Goal: Task Accomplishment & Management: Use online tool/utility

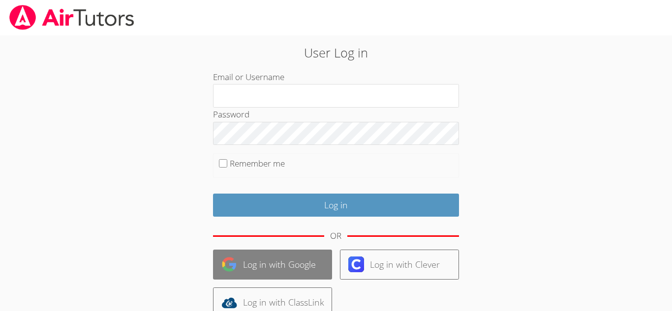
click at [267, 265] on link "Log in with Google" at bounding box center [272, 265] width 119 height 30
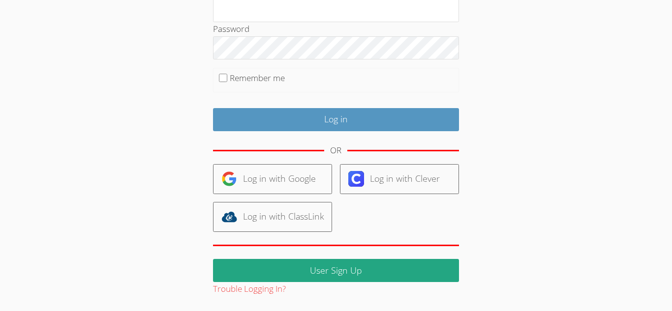
scroll to position [132, 0]
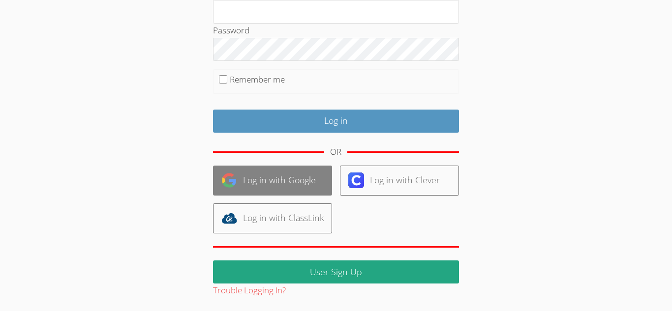
click at [275, 178] on link "Log in with Google" at bounding box center [272, 181] width 119 height 30
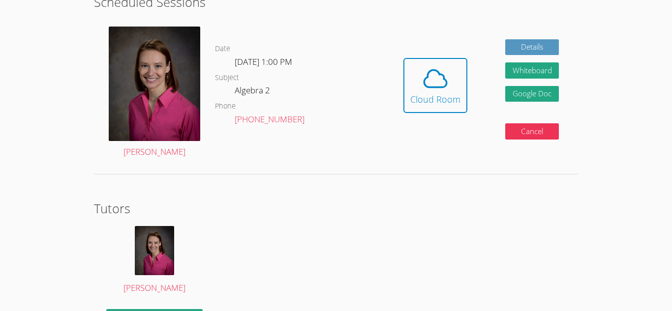
scroll to position [266, 0]
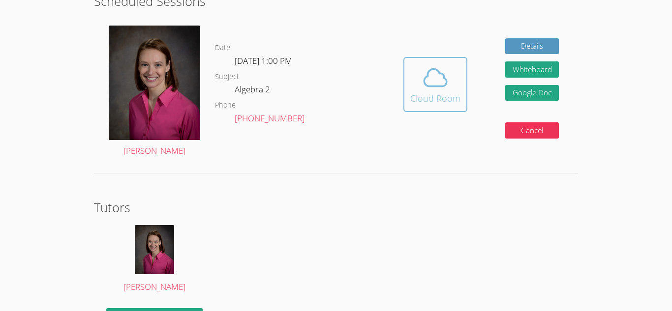
click at [416, 83] on span at bounding box center [435, 78] width 50 height 28
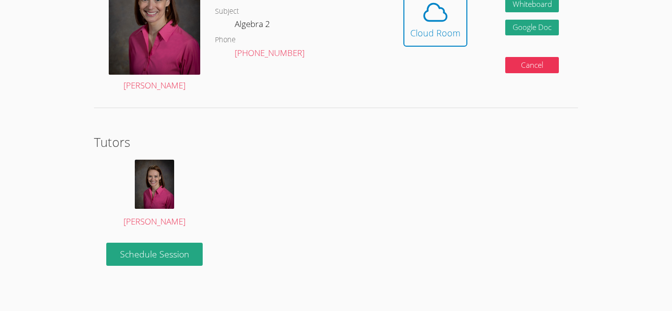
scroll to position [0, 0]
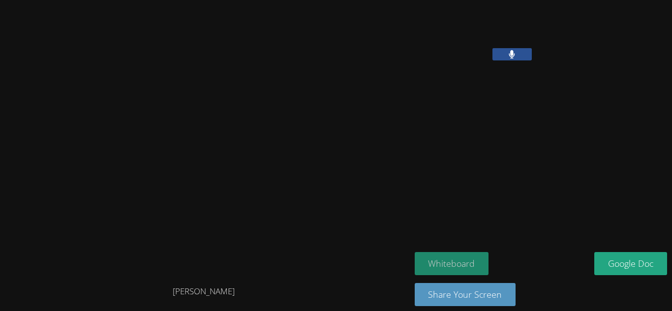
click at [443, 268] on button "Whiteboard" at bounding box center [452, 263] width 74 height 23
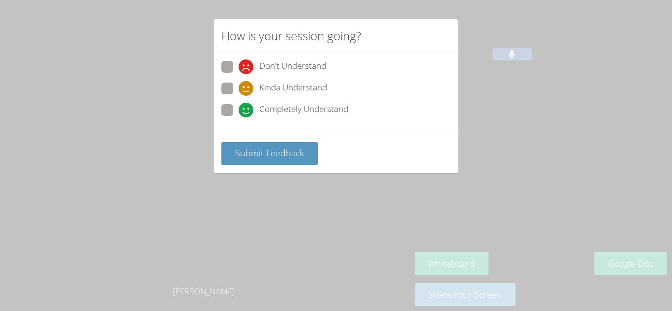
click at [239, 118] on span at bounding box center [239, 118] width 0 height 0
click at [239, 109] on input "Completely Understand" at bounding box center [243, 108] width 8 height 8
radio input "true"
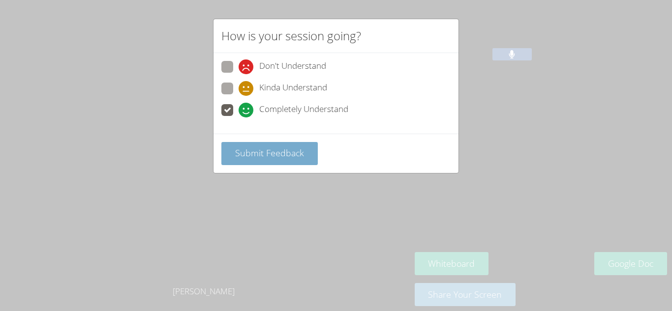
click at [251, 154] on span "Submit Feedback" at bounding box center [269, 153] width 69 height 12
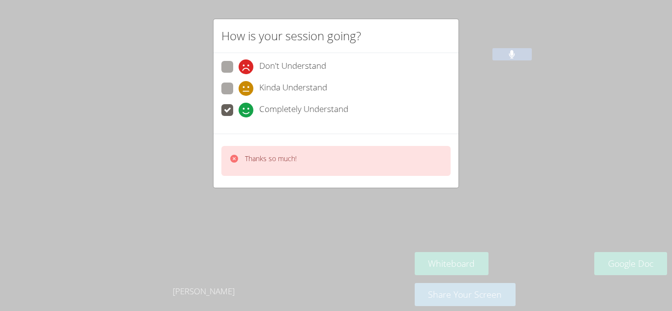
click at [469, 206] on div "How is your session going? Don't Understand Kinda Understand Completely Underst…" at bounding box center [336, 155] width 672 height 311
click at [514, 202] on div "How is your session going? Don't Understand Kinda Understand Completely Underst…" at bounding box center [336, 155] width 672 height 311
